Goal: Task Accomplishment & Management: Complete application form

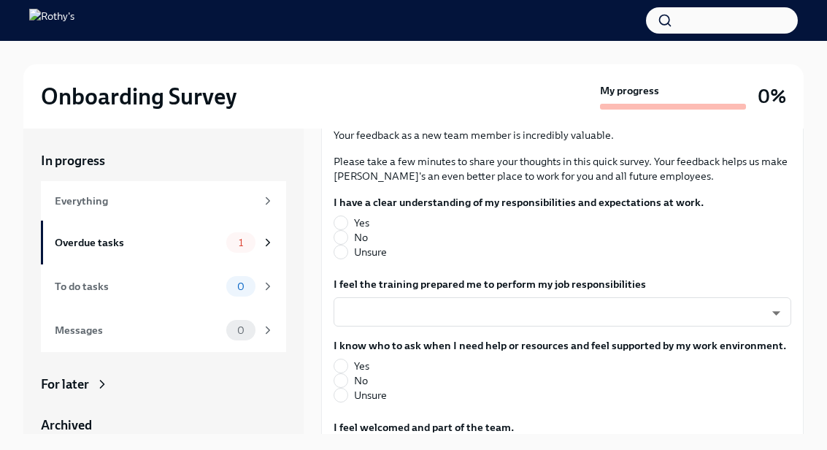
scroll to position [143, 0]
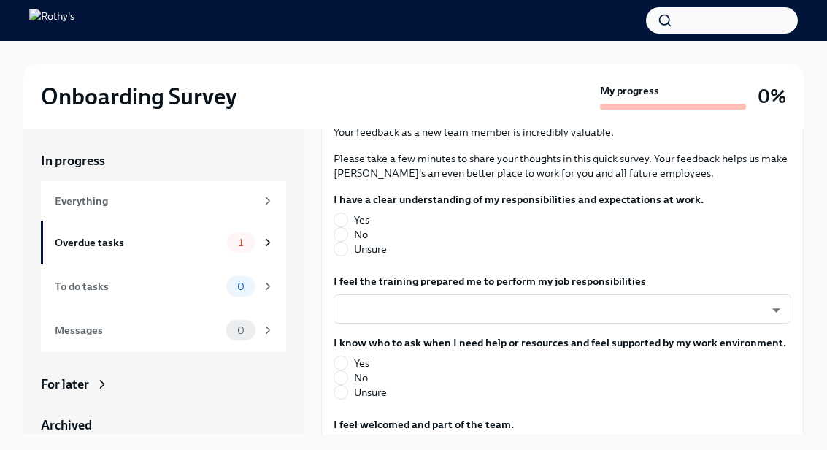
click at [401, 247] on label "Unsure" at bounding box center [513, 249] width 359 height 15
click at [348, 247] on input "Unsure" at bounding box center [340, 248] width 13 height 13
radio input "true"
click at [367, 224] on span "Yes" at bounding box center [361, 219] width 15 height 15
click at [348, 224] on input "Yes" at bounding box center [340, 219] width 13 height 13
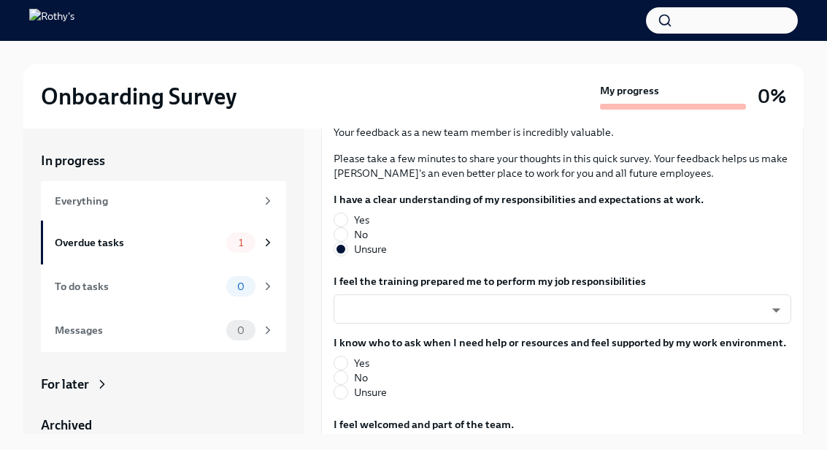
radio input "true"
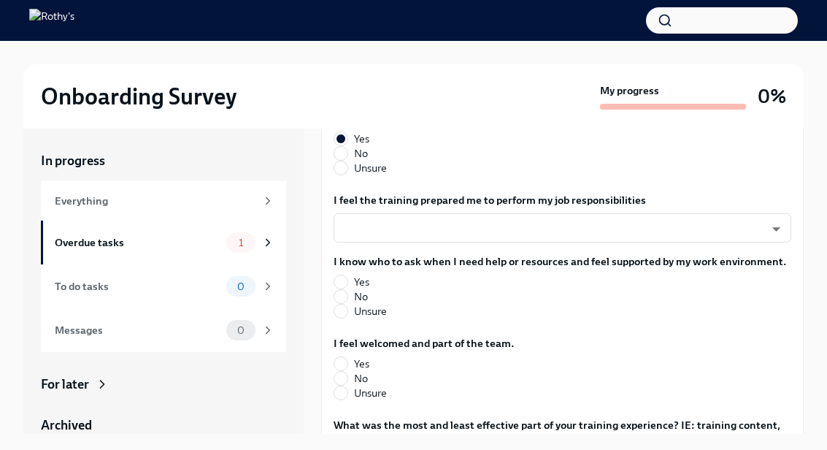
scroll to position [227, 0]
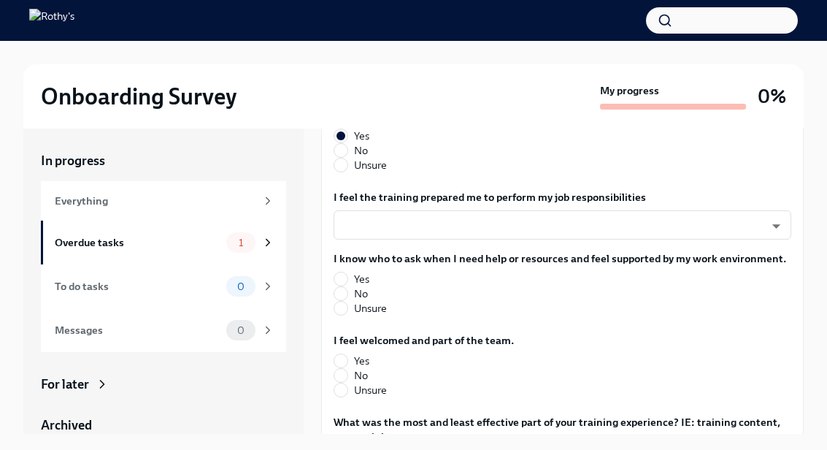
click at [556, 229] on body "Onboarding Survey My progress 0% In progress Everything Overdue tasks 1 To do t…" at bounding box center [413, 237] width 827 height 475
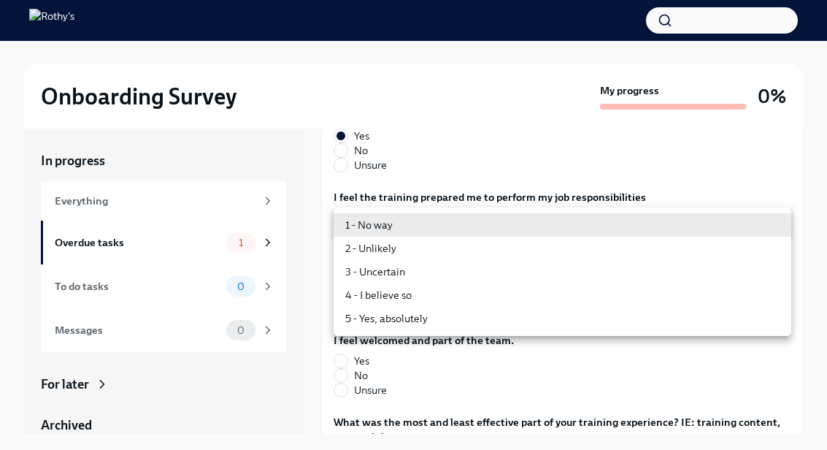
click at [409, 323] on li "5 - Yes, absolutely" at bounding box center [563, 318] width 458 height 23
type input "TVXOjZLlD"
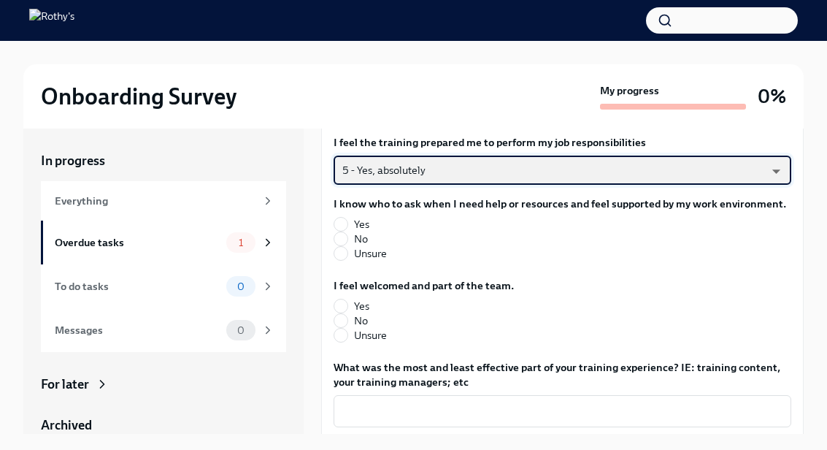
scroll to position [287, 0]
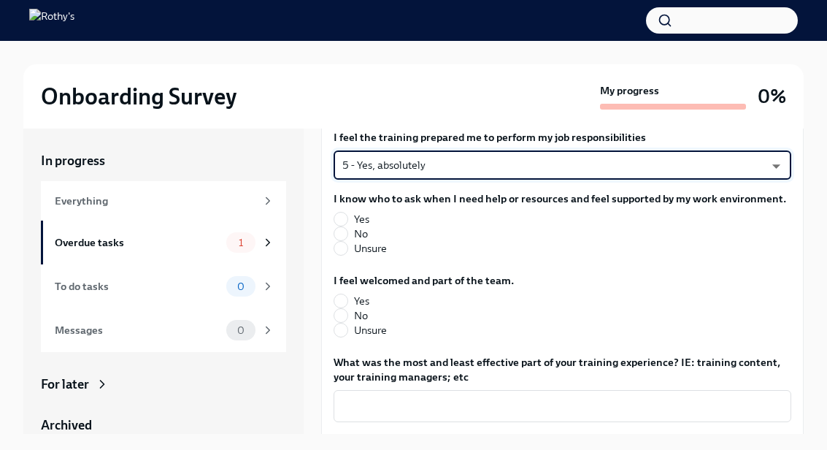
click at [365, 218] on span "Yes" at bounding box center [361, 219] width 15 height 15
click at [348, 218] on input "Yes" at bounding box center [340, 218] width 13 height 13
radio input "true"
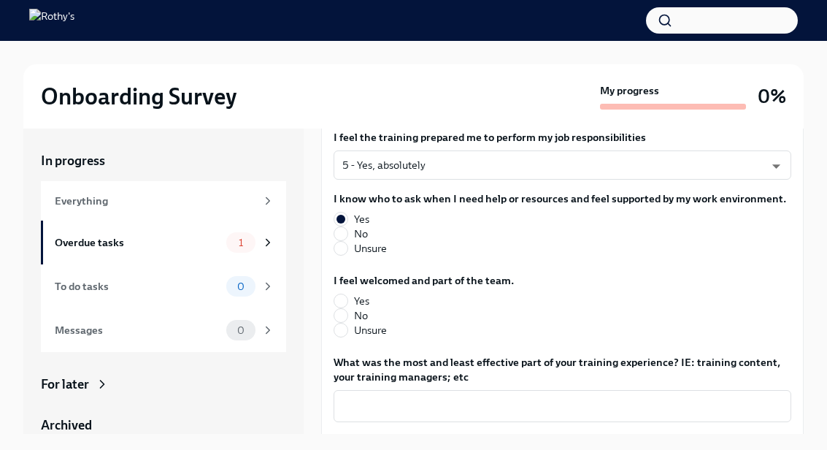
click at [359, 296] on span "Yes" at bounding box center [361, 301] width 15 height 15
click at [348, 296] on input "Yes" at bounding box center [340, 300] width 13 height 13
radio input "true"
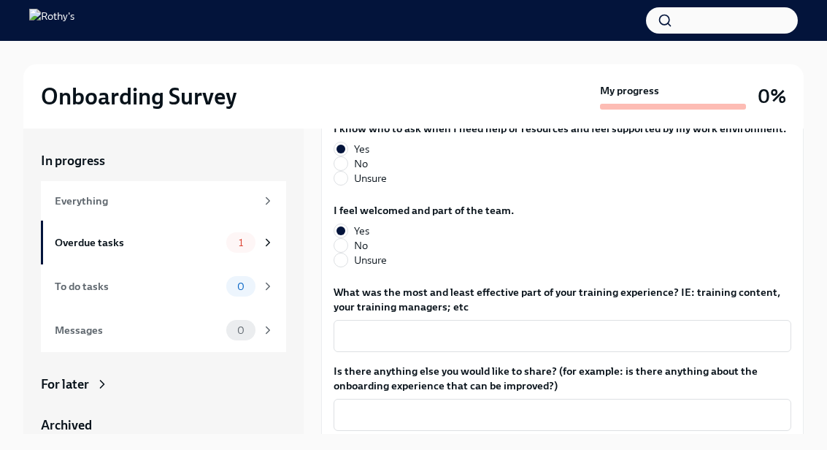
scroll to position [356, 0]
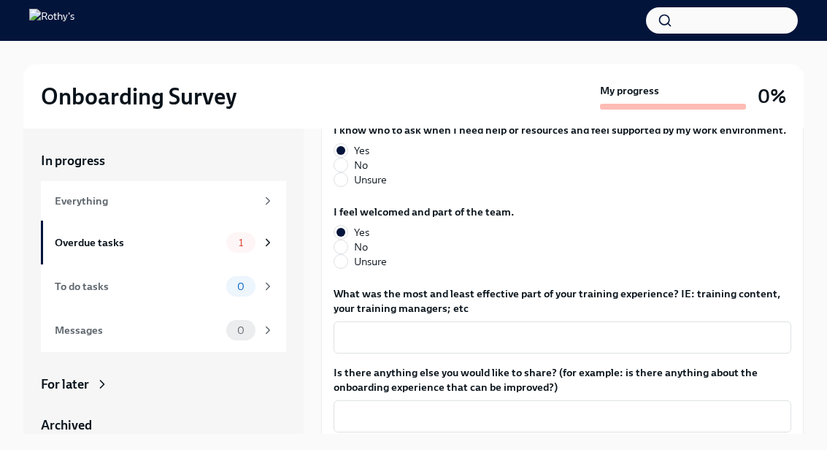
click at [602, 339] on textarea "What was the most and least effective part of your training experience? IE: tra…" at bounding box center [562, 338] width 440 height 18
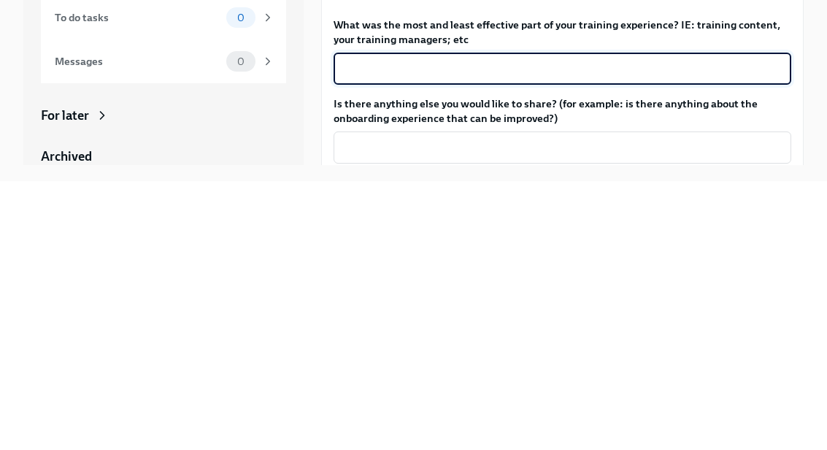
type textarea "N"
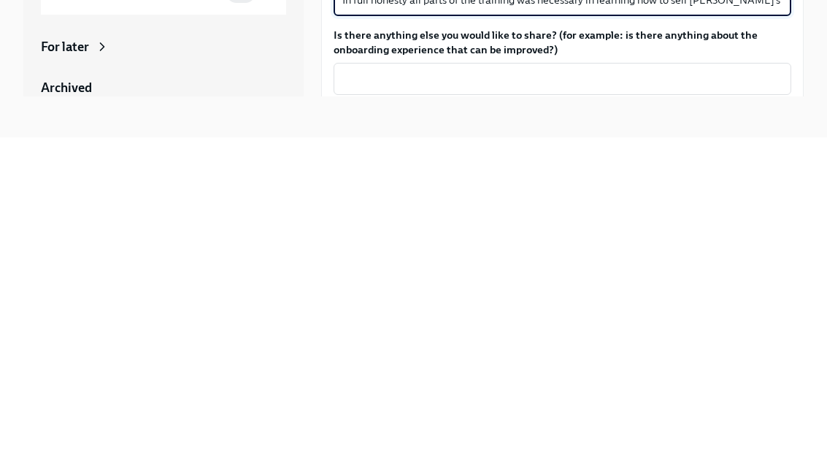
scroll to position [37, 0]
type textarea "In full honesty all parts of the training was necessary in learning how to sell…"
click at [529, 383] on textarea "Is there anything else you would like to share? (for example: is there anything…" at bounding box center [562, 392] width 440 height 18
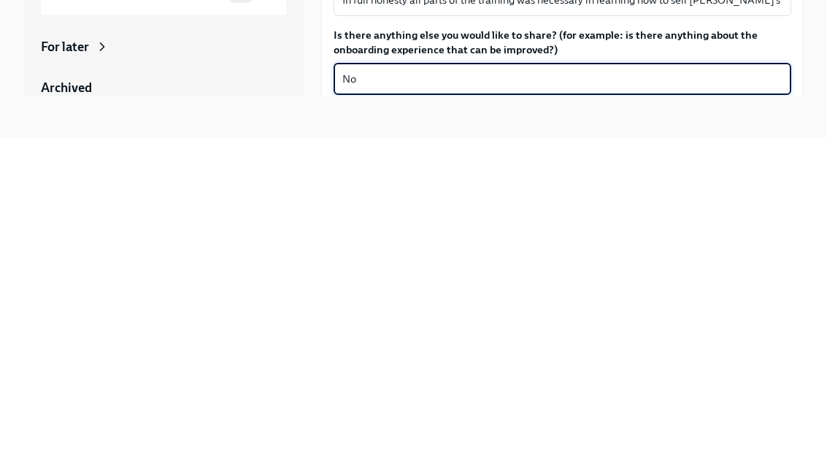
scroll to position [77, 0]
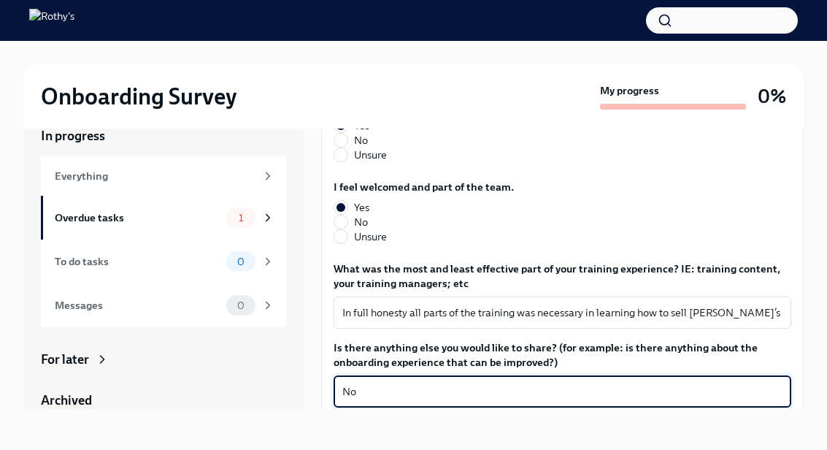
type textarea "No"
click at [402, 419] on button "Submit answers" at bounding box center [383, 433] width 99 height 29
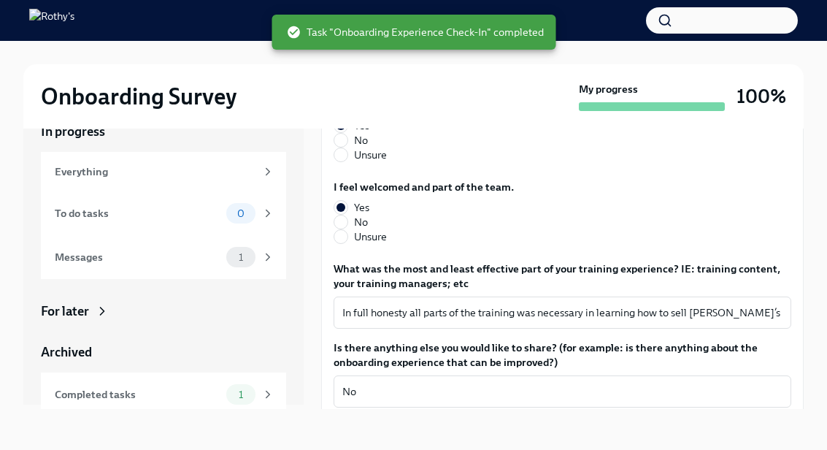
scroll to position [4, 0]
click at [88, 387] on div "Completed tasks" at bounding box center [138, 395] width 166 height 16
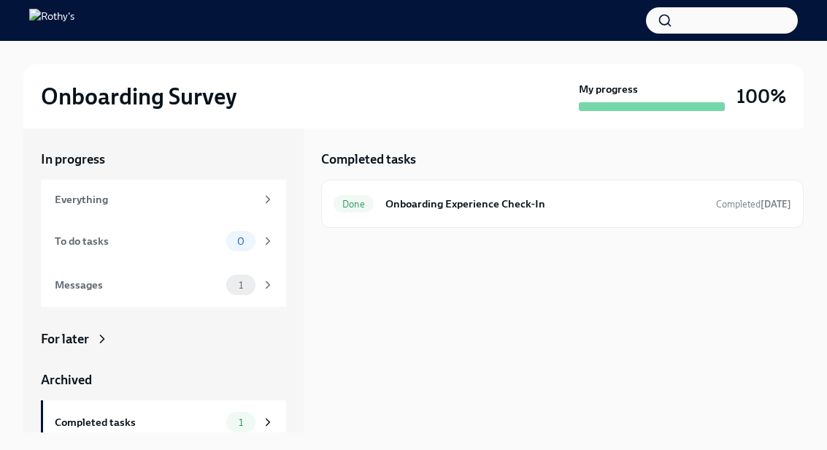
click at [64, 219] on div "To do tasks 0" at bounding box center [163, 241] width 245 height 44
